Goal: Find specific page/section: Find specific page/section

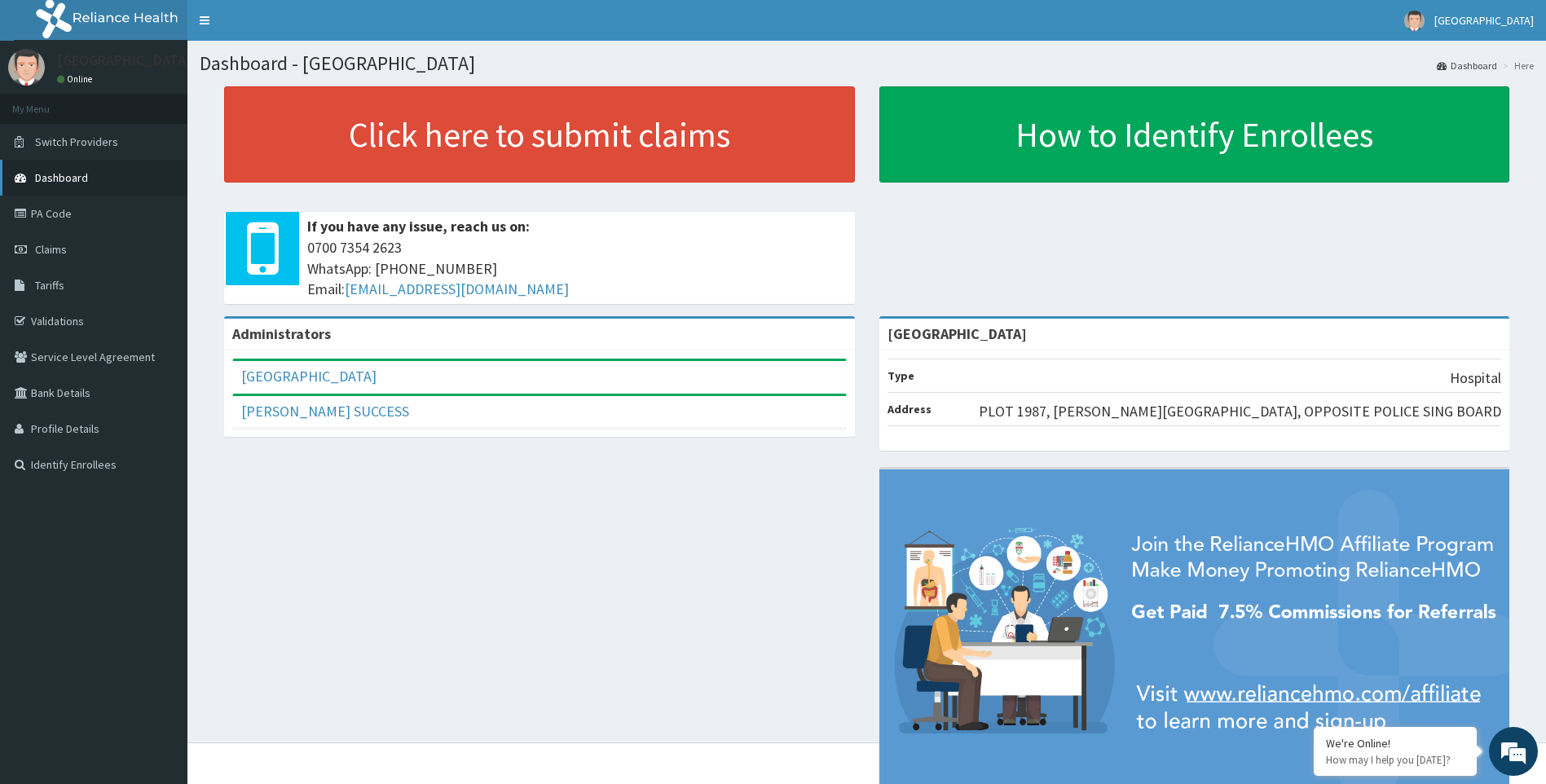
click at [78, 172] on span "Dashboard" at bounding box center [62, 177] width 53 height 15
click at [51, 320] on link "Validations" at bounding box center [94, 321] width 187 height 36
click at [54, 321] on link "Validations" at bounding box center [94, 321] width 187 height 36
